Goal: Transaction & Acquisition: Purchase product/service

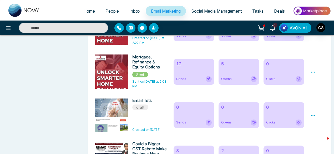
scroll to position [252, 0]
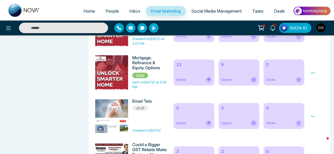
click at [227, 76] on div "5 Opens" at bounding box center [238, 72] width 41 height 26
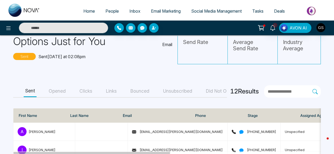
scroll to position [17, 0]
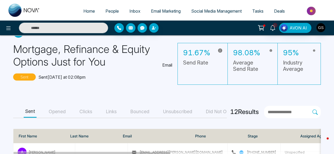
click at [58, 111] on button "Opened" at bounding box center [57, 112] width 20 height 12
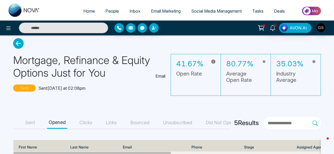
scroll to position [0, 0]
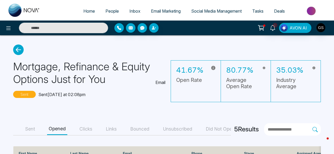
click at [91, 127] on button "Clicks" at bounding box center [86, 129] width 16 height 12
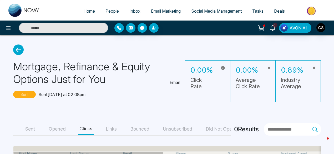
scroll to position [27, 0]
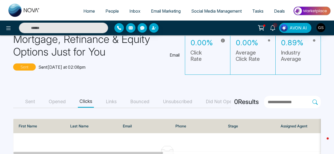
click at [113, 99] on button "Links" at bounding box center [111, 102] width 14 height 12
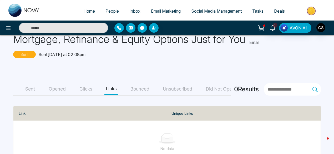
click at [144, 88] on button "Bounced" at bounding box center [140, 89] width 22 height 12
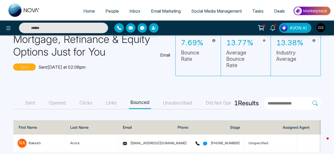
click at [186, 103] on button "Unsubscribed" at bounding box center [177, 103] width 32 height 12
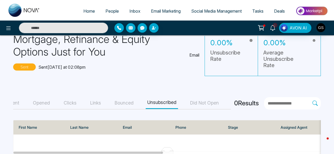
scroll to position [0, 35]
click at [192, 102] on button "Did Not Open" at bounding box center [204, 103] width 32 height 12
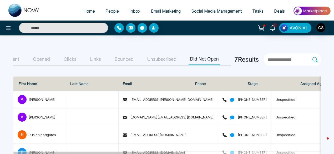
click at [309, 11] on img at bounding box center [312, 11] width 38 height 12
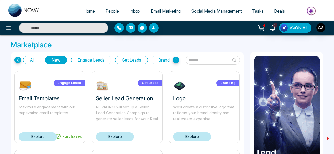
drag, startPoint x: 334, startPoint y: 51, endPoint x: 336, endPoint y: 69, distance: 17.5
click at [334, 69] on html "Home People Inbox Email Marketing Social Media Management Tasks Deals 1 AVON AI…" at bounding box center [167, 77] width 334 height 154
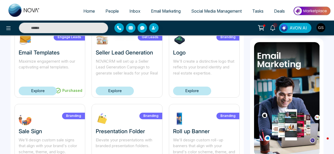
scroll to position [24, 0]
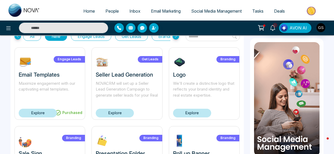
click at [51, 113] on link "Explore" at bounding box center [38, 113] width 38 height 9
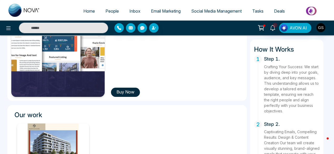
scroll to position [92, 0]
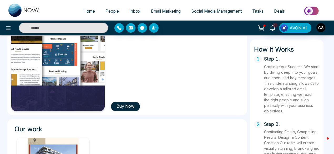
click at [132, 104] on button "Buy Now" at bounding box center [125, 106] width 29 height 9
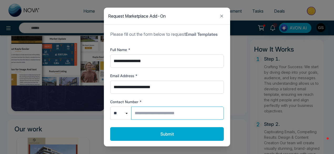
click at [147, 113] on input "Contact Number *" at bounding box center [177, 112] width 93 height 13
type input "**********"
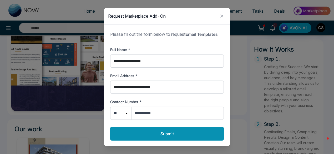
click at [167, 137] on button "Submit" at bounding box center [167, 134] width 114 height 14
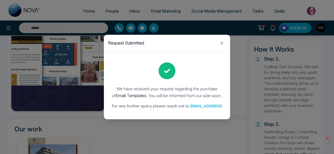
click at [169, 76] on div "✓" at bounding box center [166, 70] width 17 height 17
click at [221, 44] on icon "Close modal" at bounding box center [221, 43] width 6 height 6
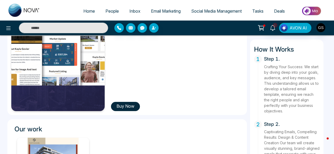
click at [167, 10] on span "Email Marketing" at bounding box center [166, 10] width 30 height 5
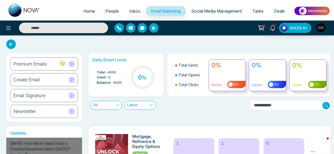
click at [111, 12] on span "People" at bounding box center [111, 10] width 13 height 5
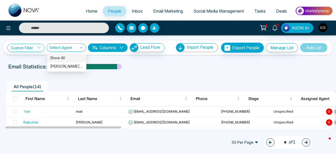
click at [82, 49] on div "Select Agent" at bounding box center [66, 47] width 39 height 8
click at [62, 58] on div "Show All" at bounding box center [66, 58] width 33 height 6
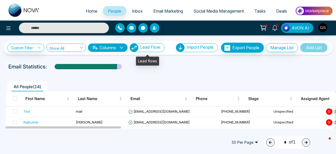
click at [153, 47] on span "Lead Flow" at bounding box center [150, 46] width 20 height 5
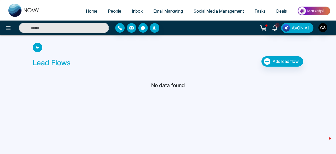
click at [314, 12] on img at bounding box center [314, 11] width 38 height 12
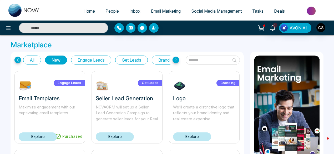
click at [222, 12] on span "Social Media Management" at bounding box center [216, 10] width 50 height 5
